Goal: Transaction & Acquisition: Purchase product/service

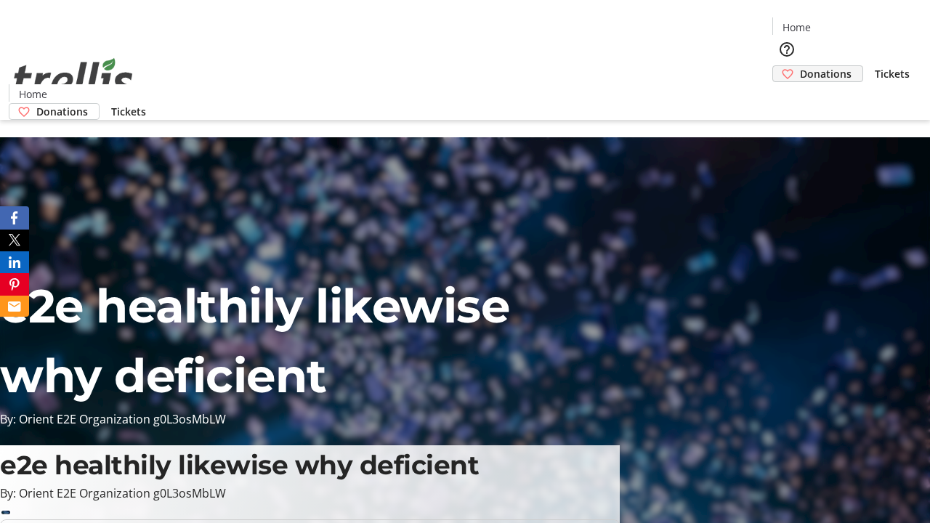
click at [800, 66] on span "Donations" at bounding box center [826, 73] width 52 height 15
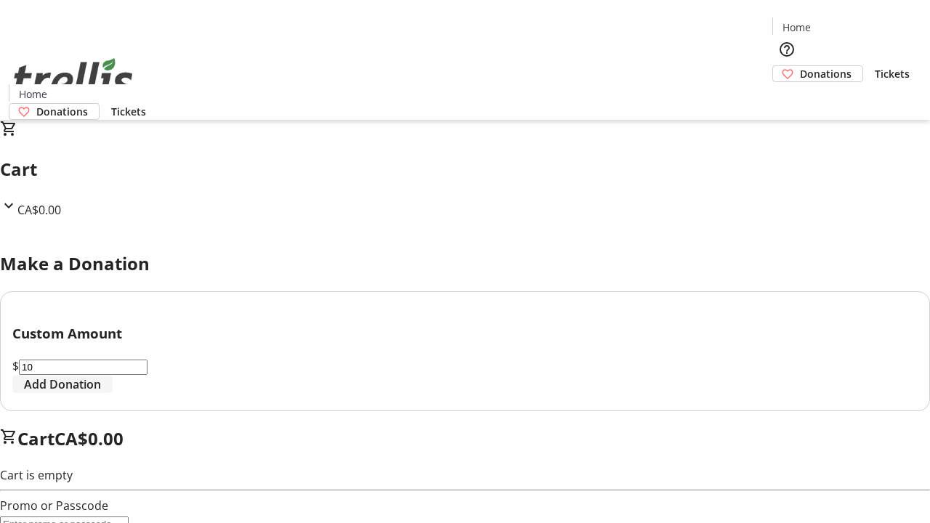
click at [101, 393] on span "Add Donation" at bounding box center [62, 384] width 77 height 17
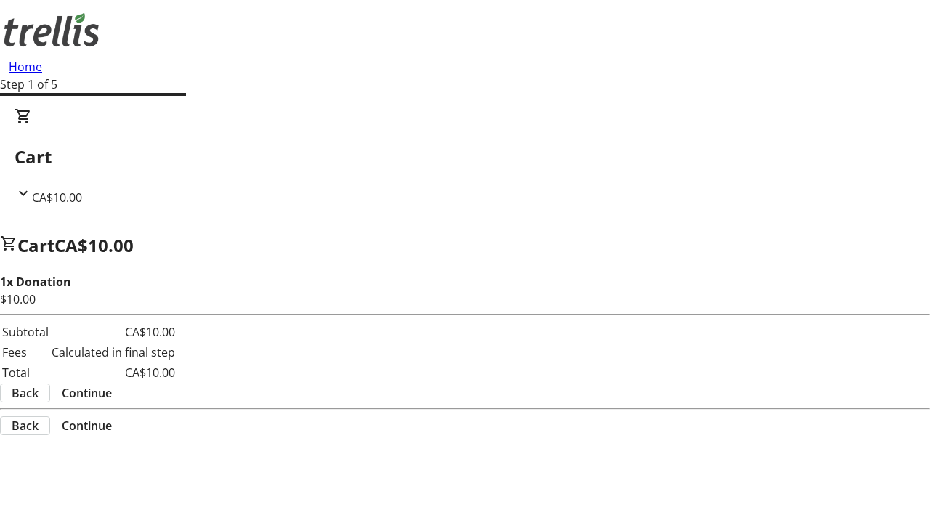
select select "CA"
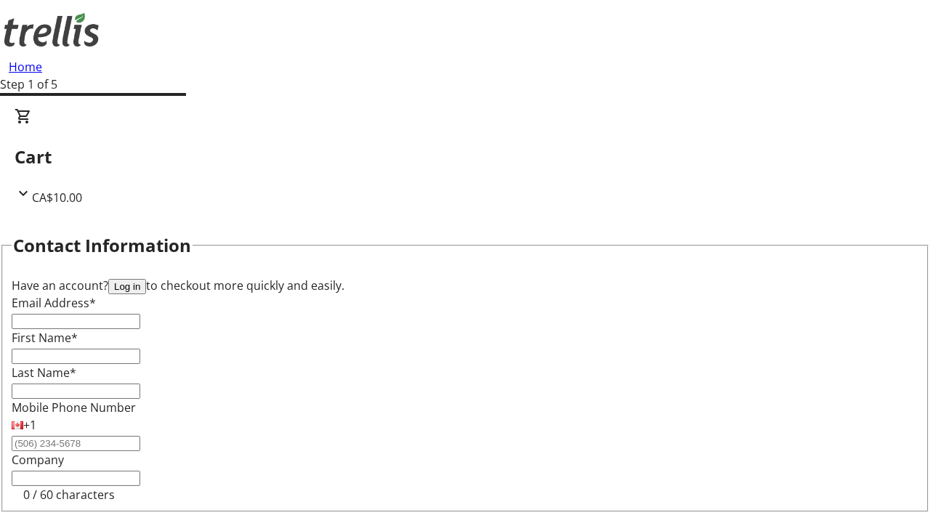
click at [146, 279] on button "Log in" at bounding box center [127, 286] width 38 height 15
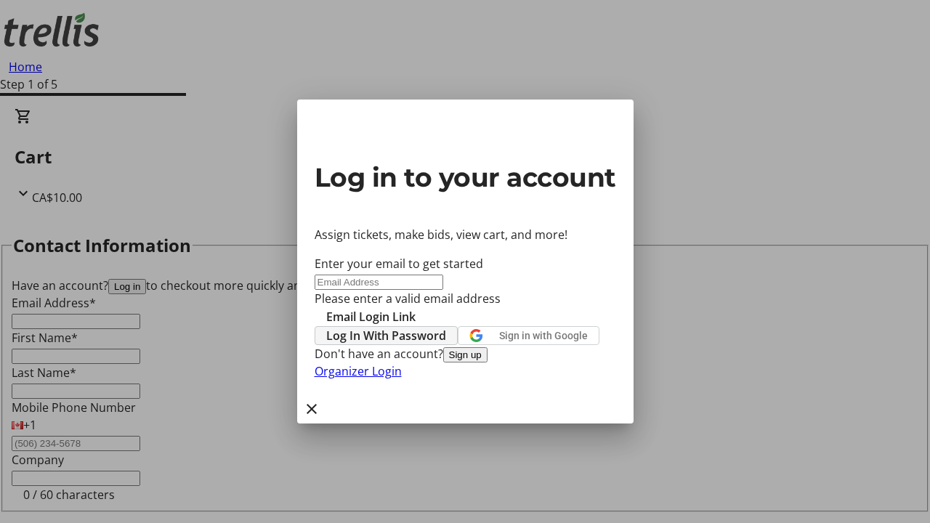
click at [446, 327] on span "Log In With Password" at bounding box center [386, 335] width 120 height 17
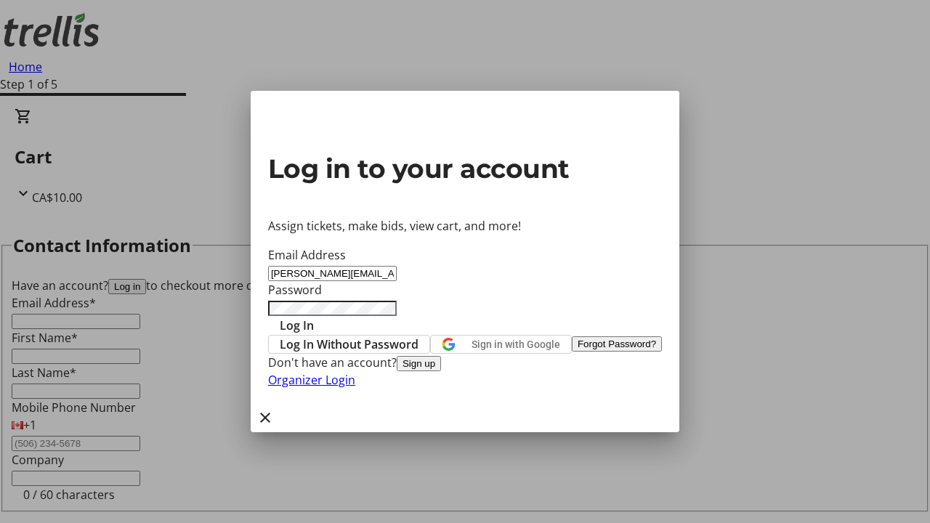
type input "[PERSON_NAME][EMAIL_ADDRESS][DOMAIN_NAME]"
